Goal: Information Seeking & Learning: Understand process/instructions

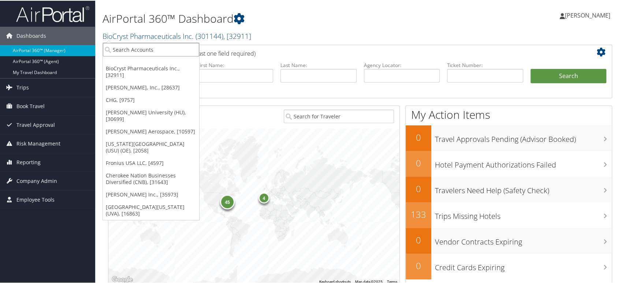
click at [161, 49] on input "search" at bounding box center [151, 49] width 96 height 14
paste input "044788"
type input "044788"
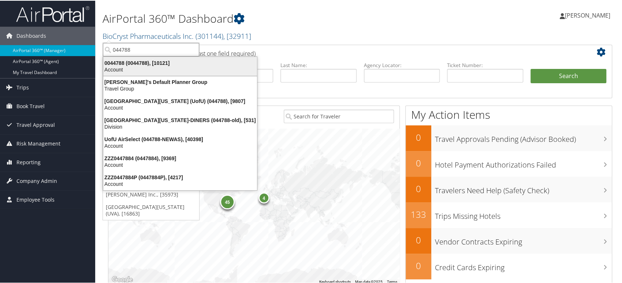
click at [152, 66] on div "Account" at bounding box center [180, 69] width 163 height 7
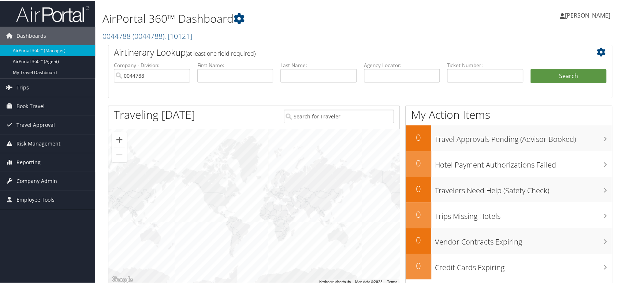
click at [34, 181] on span "Company Admin" at bounding box center [36, 180] width 41 height 18
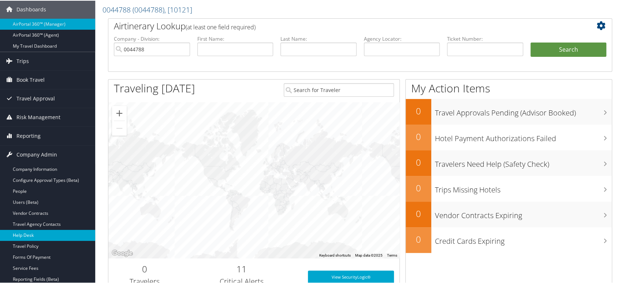
scroll to position [41, 0]
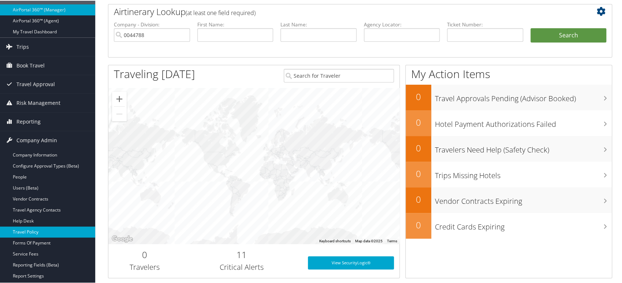
click at [42, 229] on link "Travel Policy" at bounding box center [47, 231] width 95 height 11
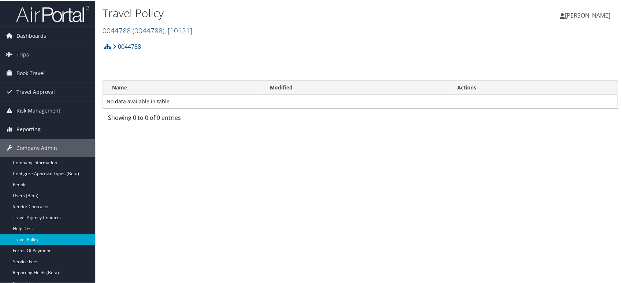
click at [144, 29] on span "( 0044788 )" at bounding box center [149, 30] width 32 height 10
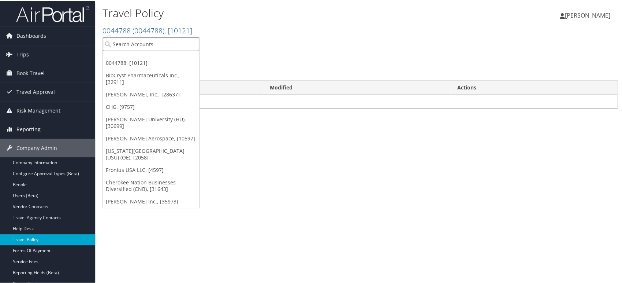
click at [138, 43] on input "search" at bounding box center [151, 44] width 96 height 14
paste input "044788"
type input "044788"
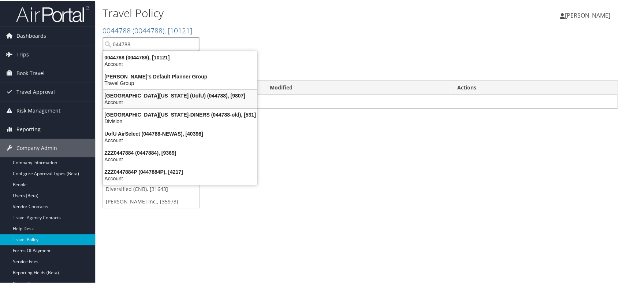
click at [140, 96] on div "[GEOGRAPHIC_DATA][US_STATE] (UofU) (044788), [9807]" at bounding box center [180, 95] width 163 height 7
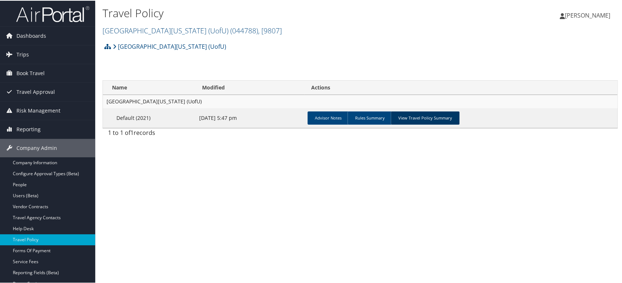
click at [413, 118] on link "View Travel Policy Summary" at bounding box center [425, 117] width 69 height 13
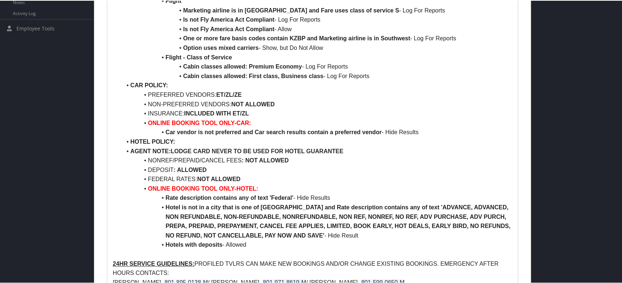
scroll to position [398, 0]
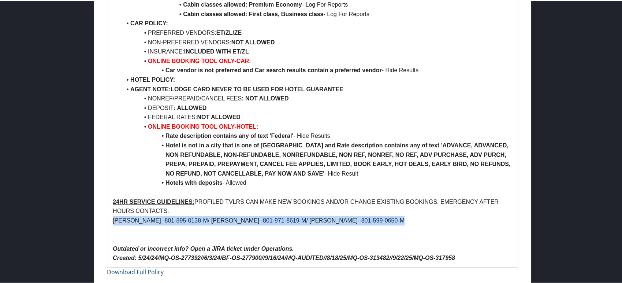
drag, startPoint x: 110, startPoint y: 218, endPoint x: 414, endPoint y: 215, distance: 304.0
copy p "MELANEY MCKELLAR - 801-895-0138-M / PERRY HULL - 801-971-8619-M / TERRI OTOOLE …"
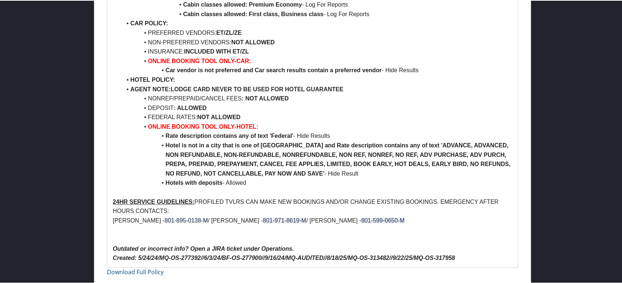
click at [135, 187] on p at bounding box center [313, 192] width 400 height 10
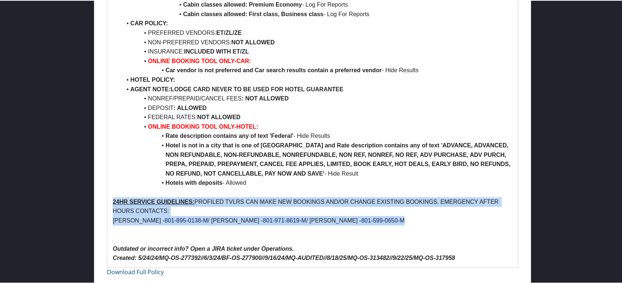
drag, startPoint x: 109, startPoint y: 198, endPoint x: 425, endPoint y: 221, distance: 316.5
copy div "24HR SERVICE GUIDELINES: PROFILED TVLRS CAN MAKE NEW BOOKINGS AND/OR CHANGE EXI…"
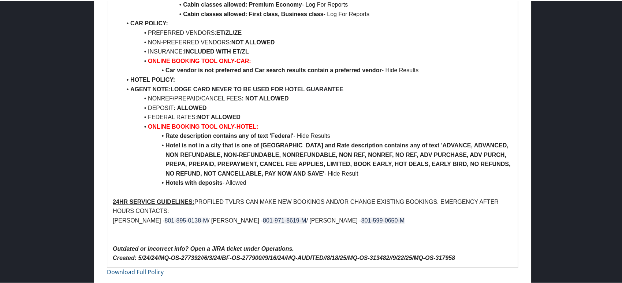
click at [175, 231] on p at bounding box center [313, 229] width 400 height 10
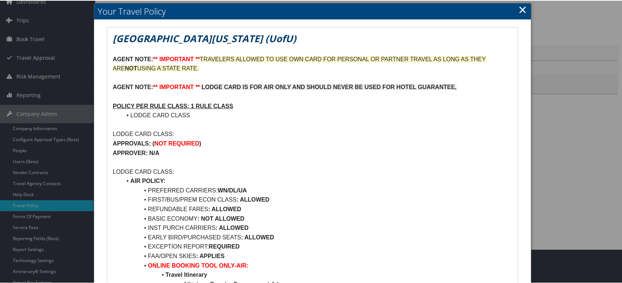
scroll to position [0, 0]
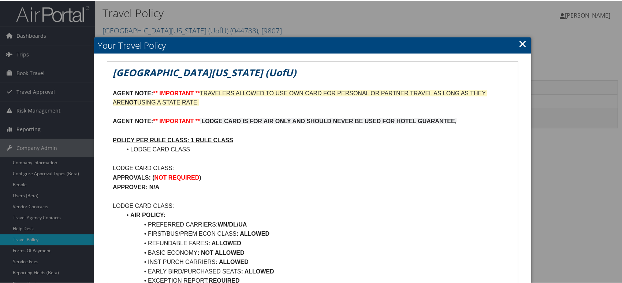
click at [519, 44] on link "×" at bounding box center [523, 43] width 8 height 15
